Goal: Task Accomplishment & Management: Manage account settings

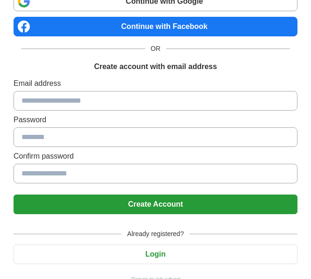
scroll to position [76, 0]
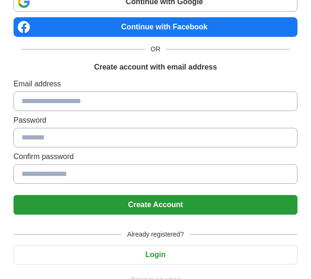
click at [133, 99] on input at bounding box center [156, 101] width 284 height 20
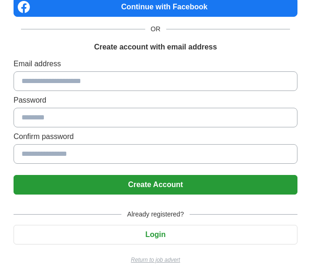
click at [146, 228] on button "Login" at bounding box center [156, 235] width 284 height 20
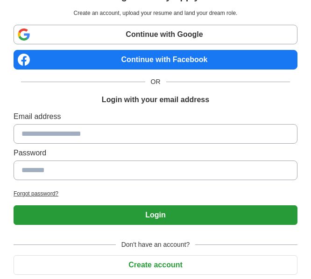
scroll to position [44, 0]
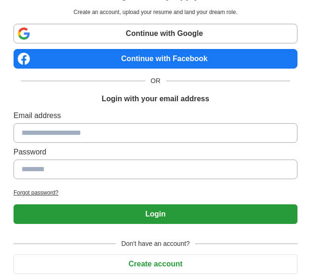
click at [130, 129] on input at bounding box center [156, 133] width 284 height 20
click at [107, 171] on input at bounding box center [156, 170] width 284 height 20
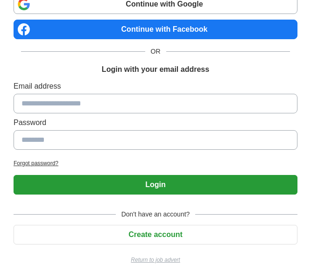
scroll to position [0, 0]
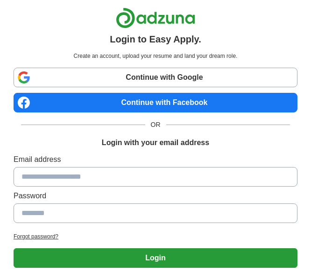
click at [151, 79] on link "Continue with Google" at bounding box center [156, 78] width 284 height 20
